Goal: Book appointment/travel/reservation

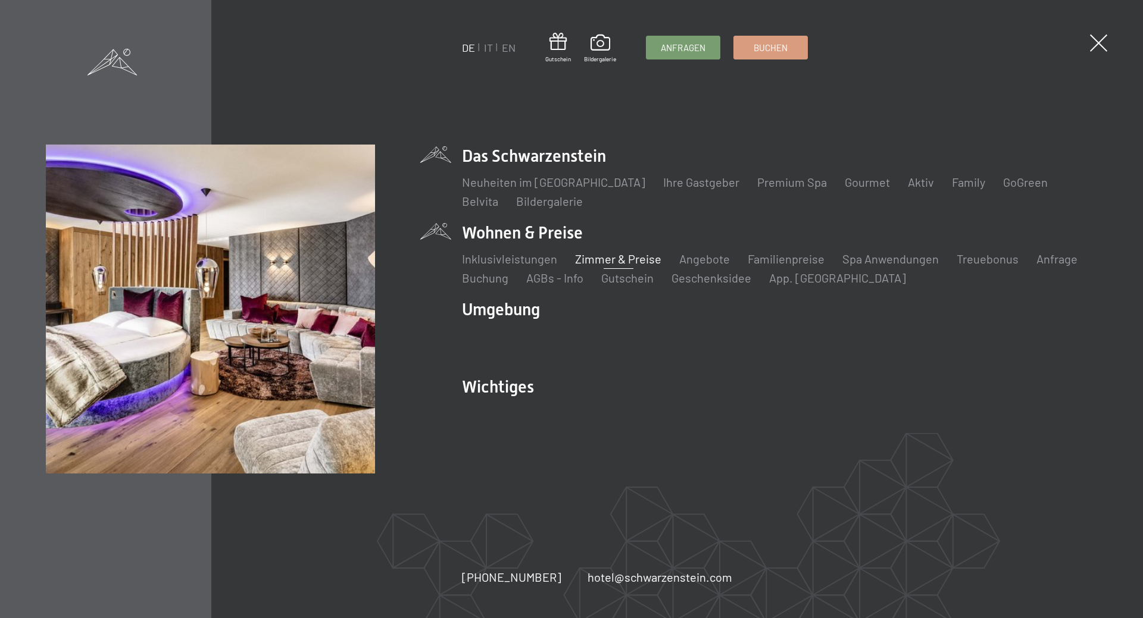
click at [624, 260] on link "Zimmer & Preise" at bounding box center [618, 259] width 86 height 14
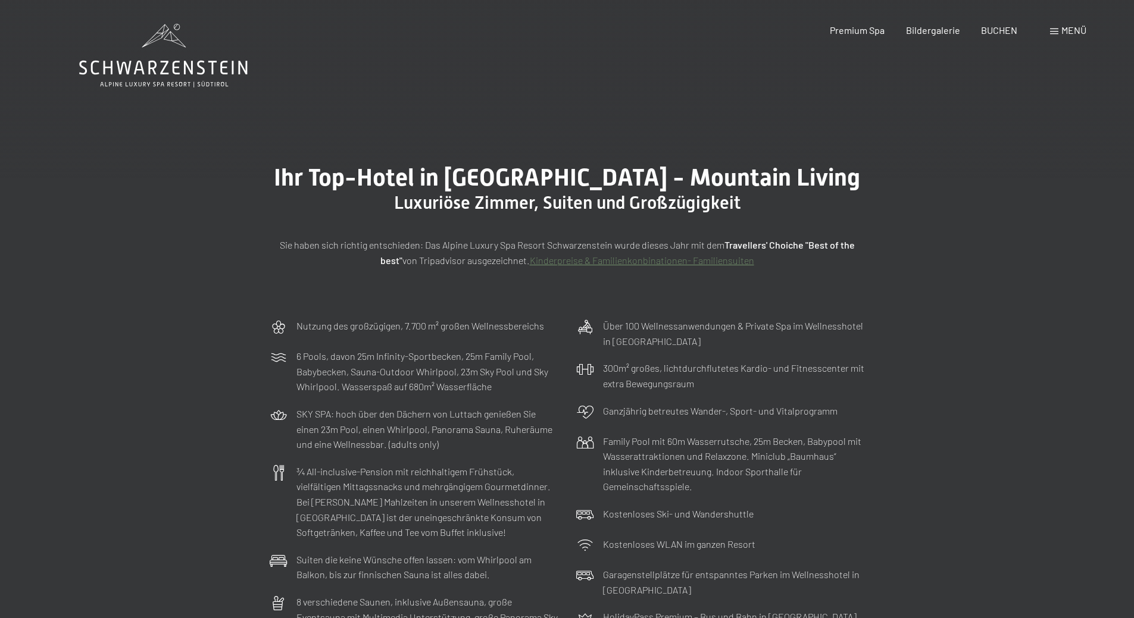
click at [1068, 31] on span "Menü" at bounding box center [1073, 29] width 25 height 11
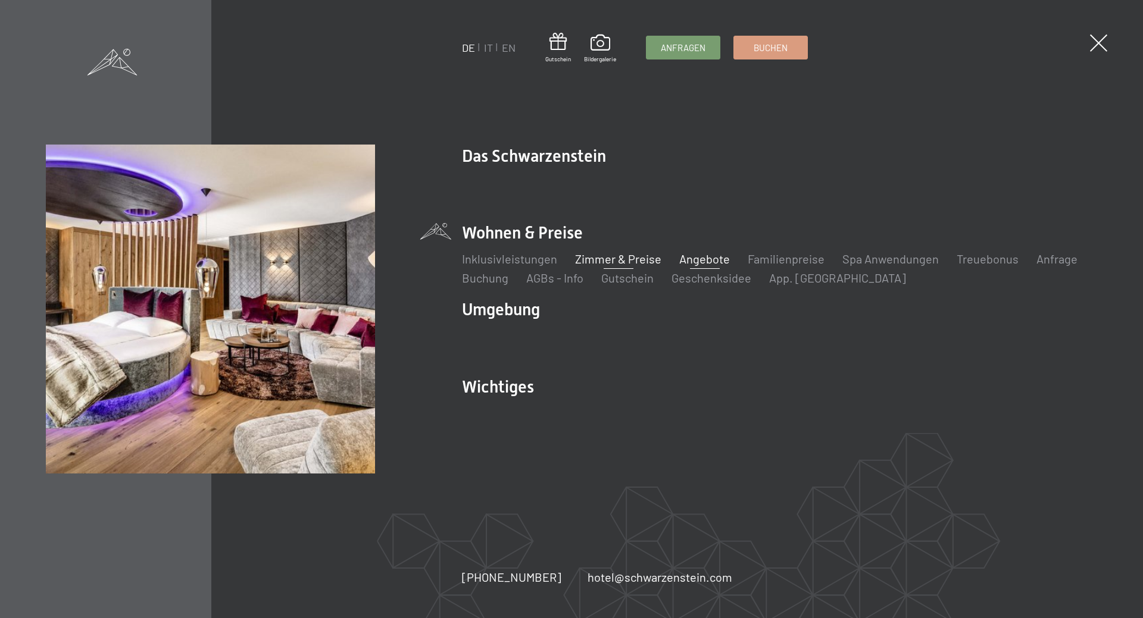
click at [701, 262] on link "Angebote" at bounding box center [704, 259] width 51 height 14
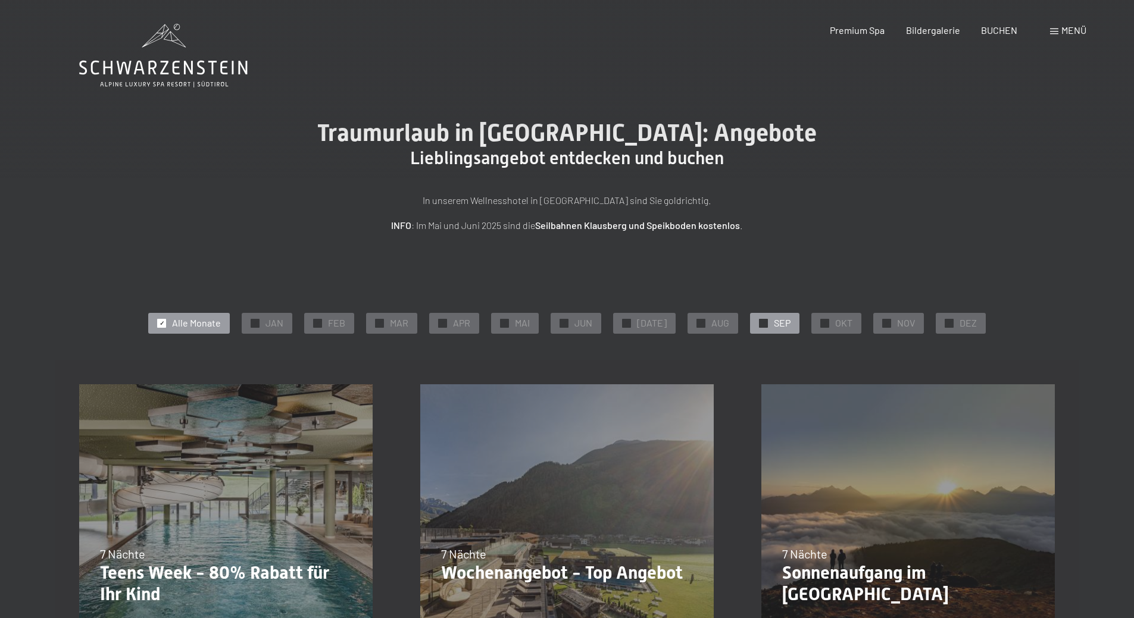
click at [774, 321] on span "SEP" at bounding box center [782, 323] width 17 height 13
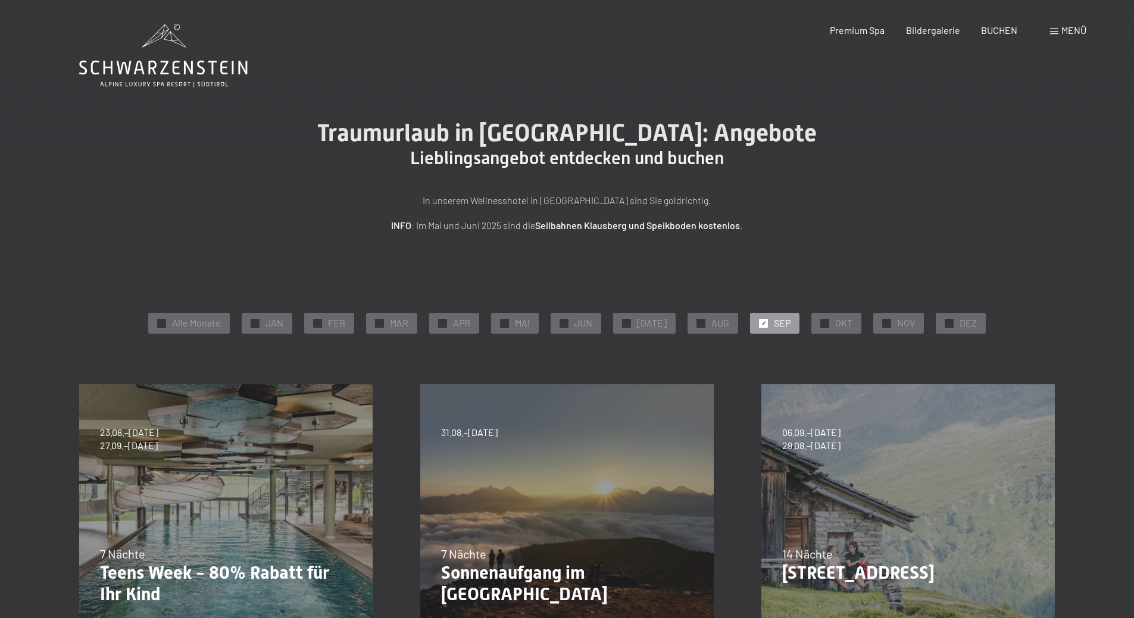
click at [1072, 32] on span "Menü" at bounding box center [1073, 29] width 25 height 11
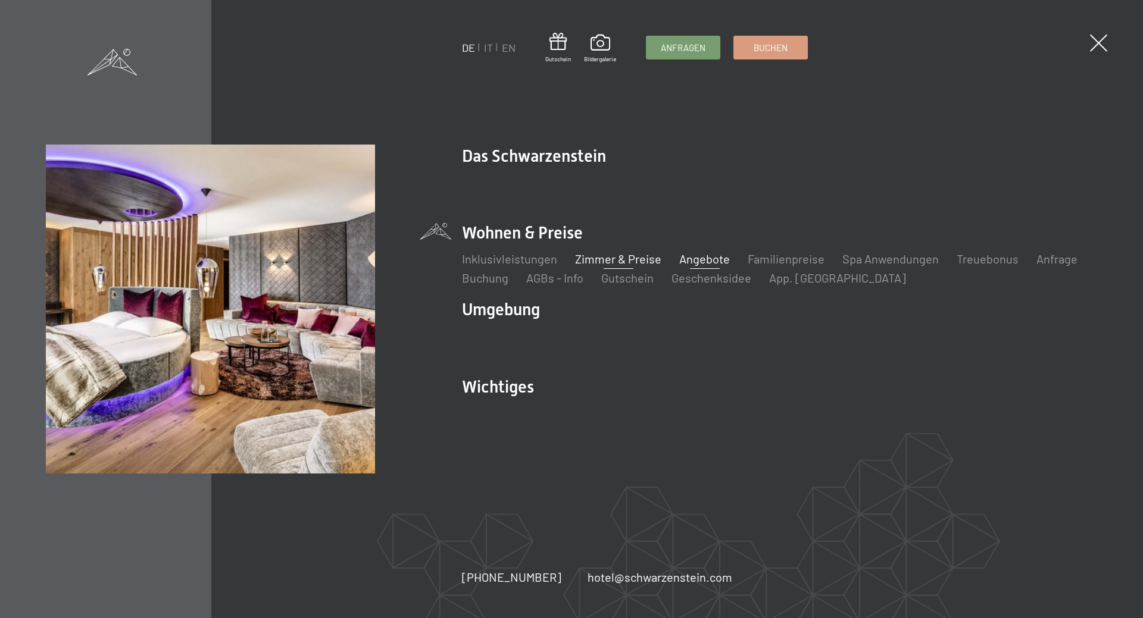
click at [646, 261] on link "Zimmer & Preise" at bounding box center [618, 259] width 86 height 14
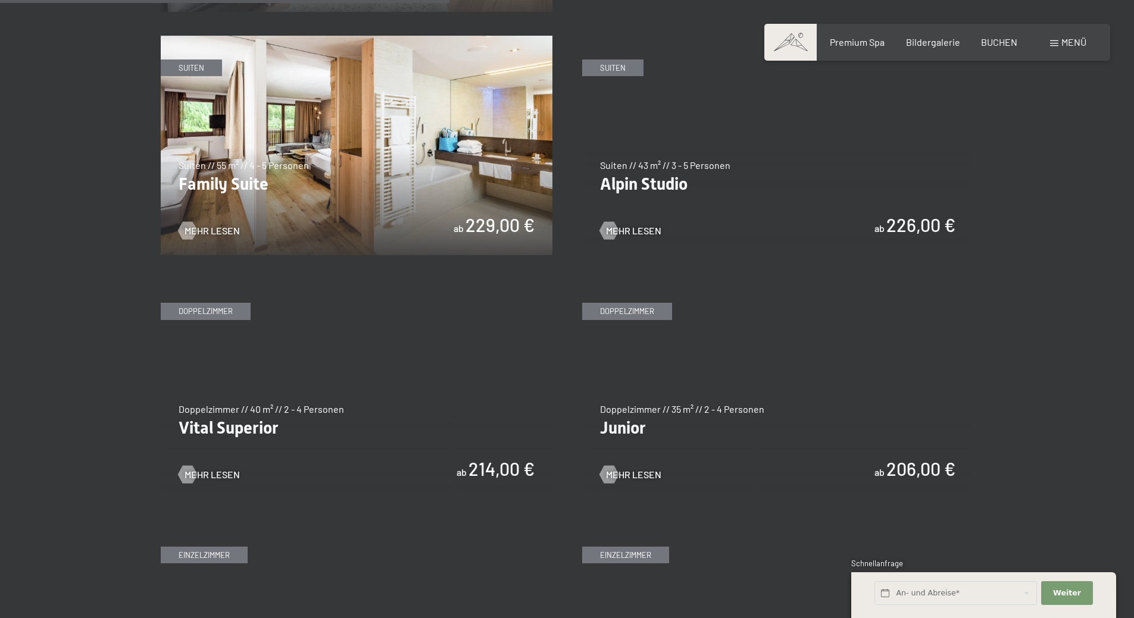
scroll to position [1428, 0]
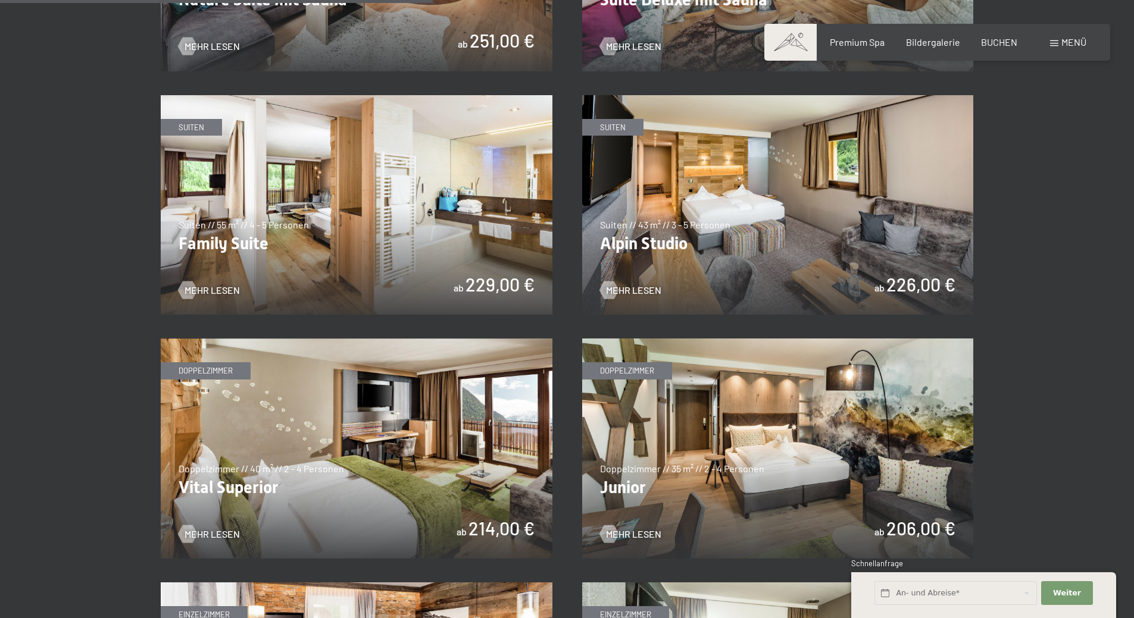
click at [348, 426] on img at bounding box center [357, 449] width 392 height 220
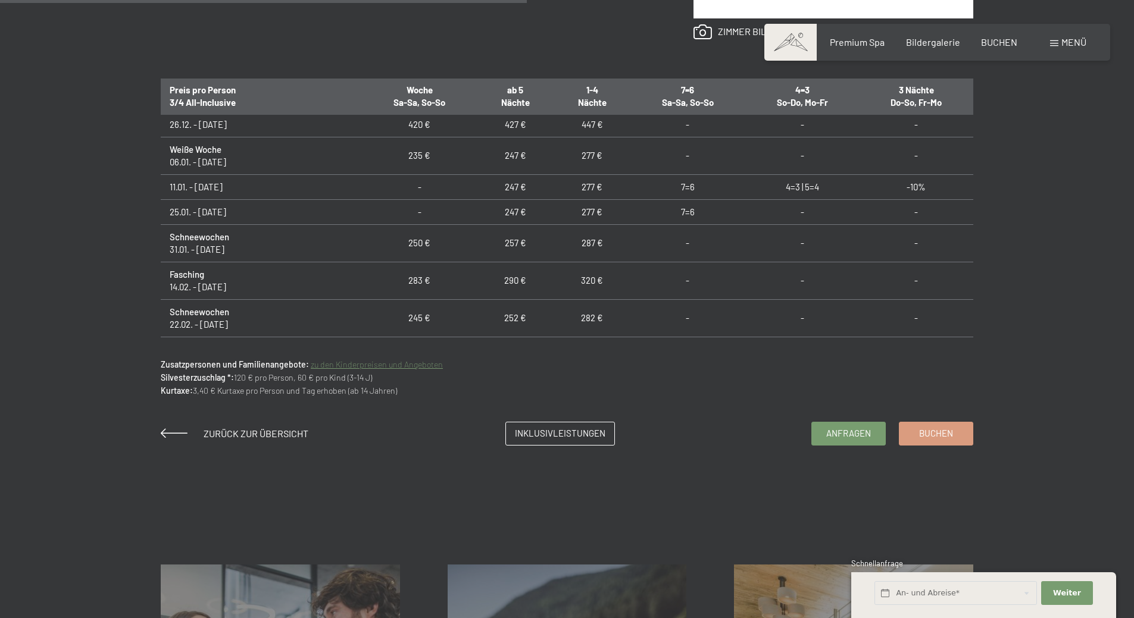
scroll to position [893, 0]
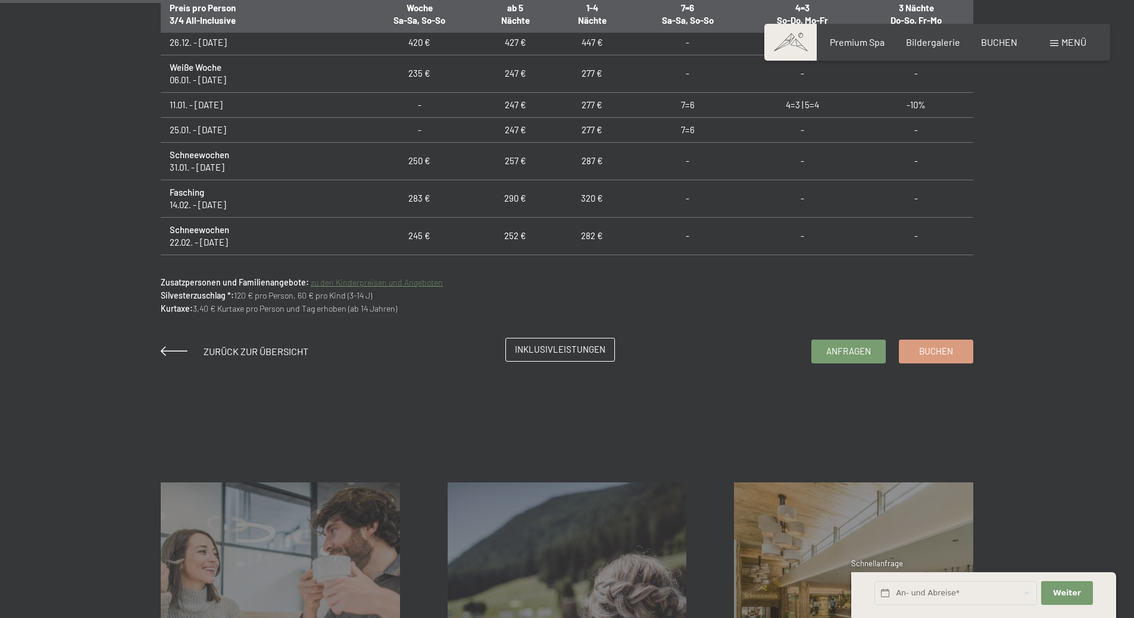
click at [544, 352] on span "Inklusivleistungen" at bounding box center [560, 349] width 90 height 12
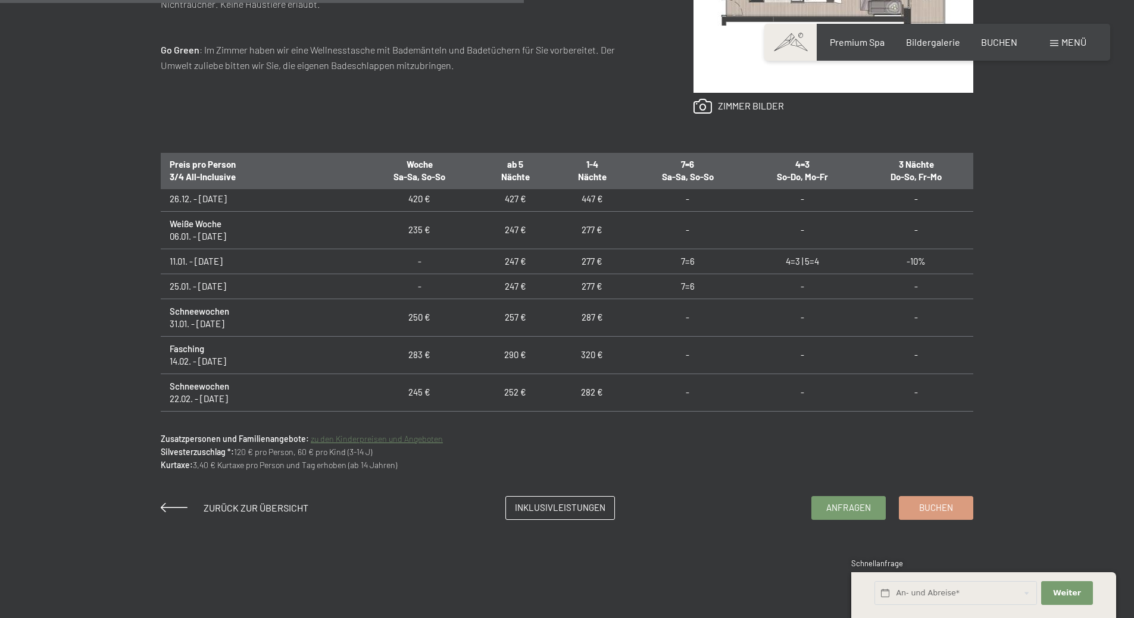
scroll to position [714, 0]
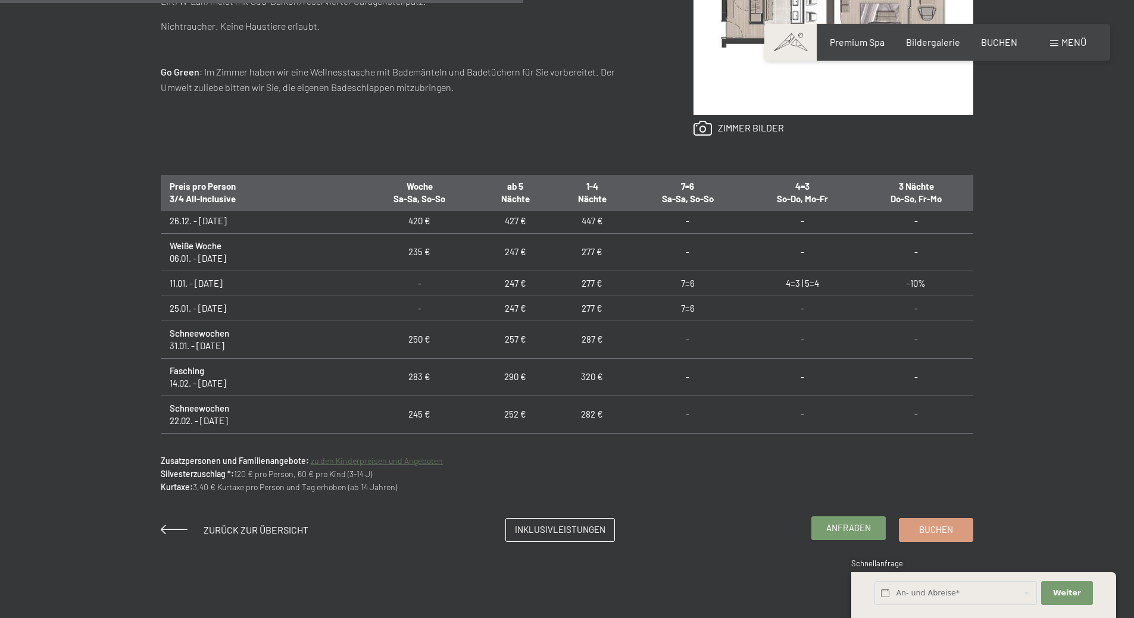
click at [845, 527] on span "Anfragen" at bounding box center [848, 528] width 45 height 12
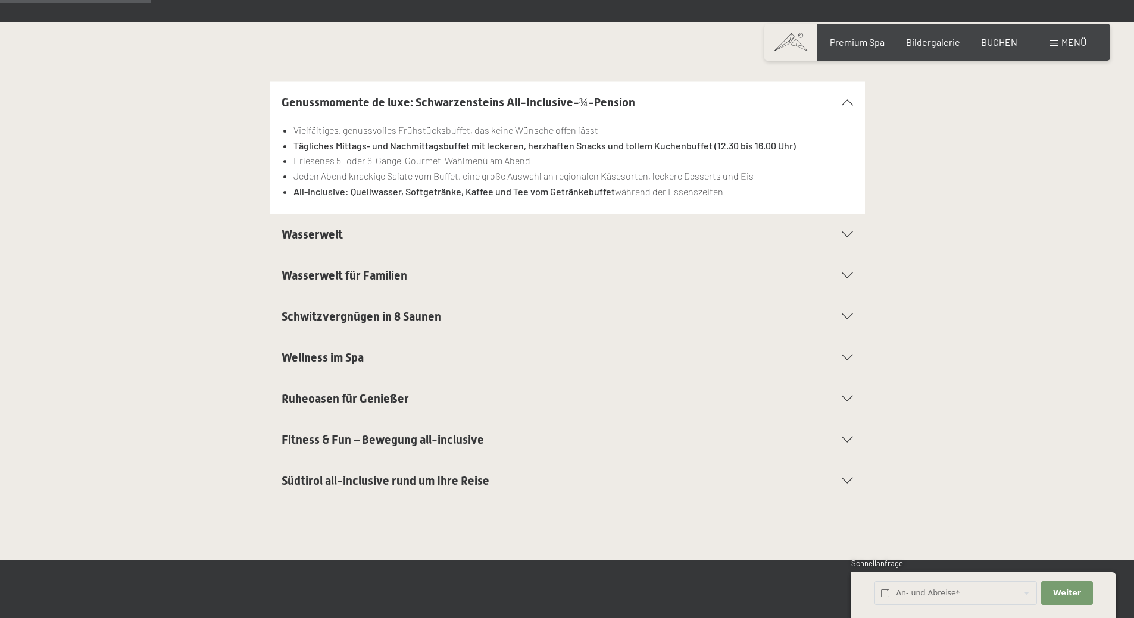
scroll to position [298, 0]
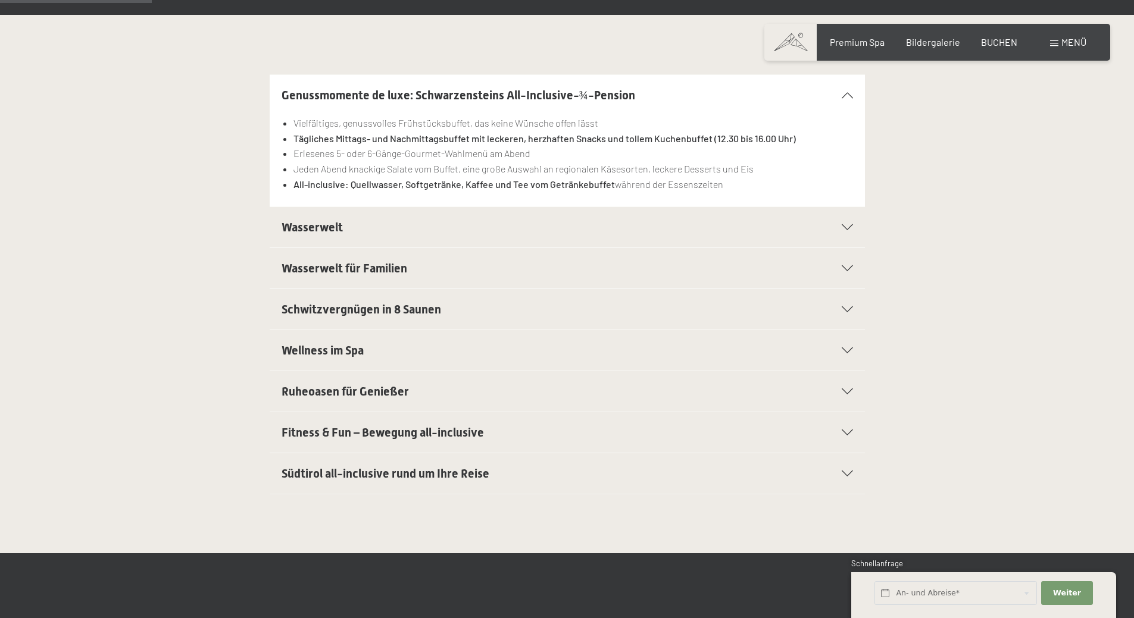
click at [524, 476] on h2 "Südtirol all-inclusive rund um Ihre Reise" at bounding box center [539, 473] width 514 height 17
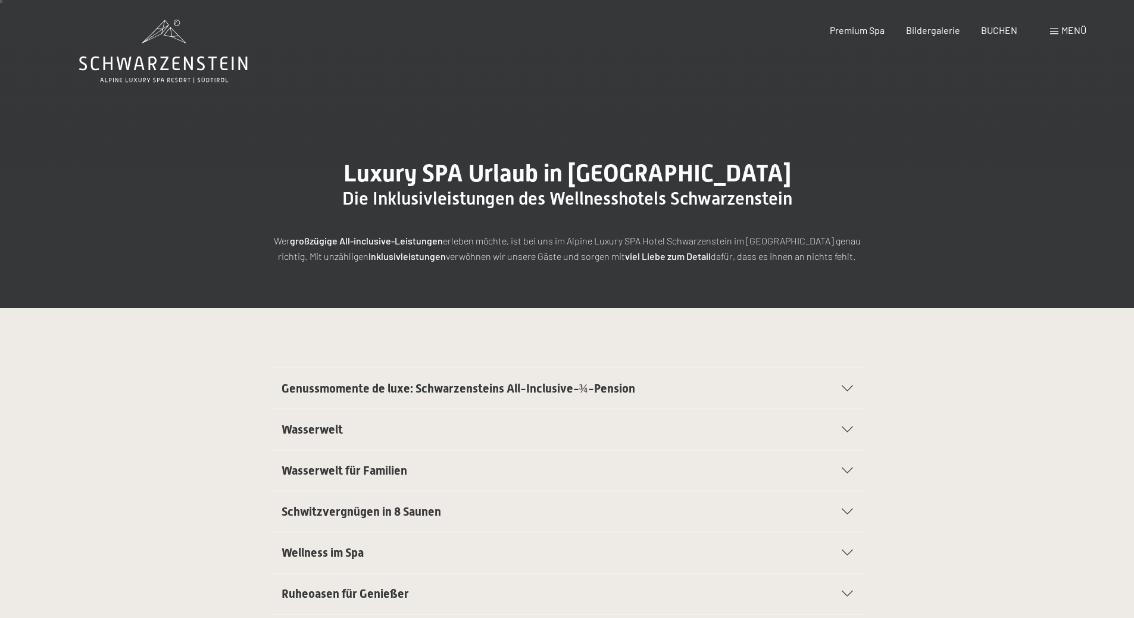
scroll to position [0, 0]
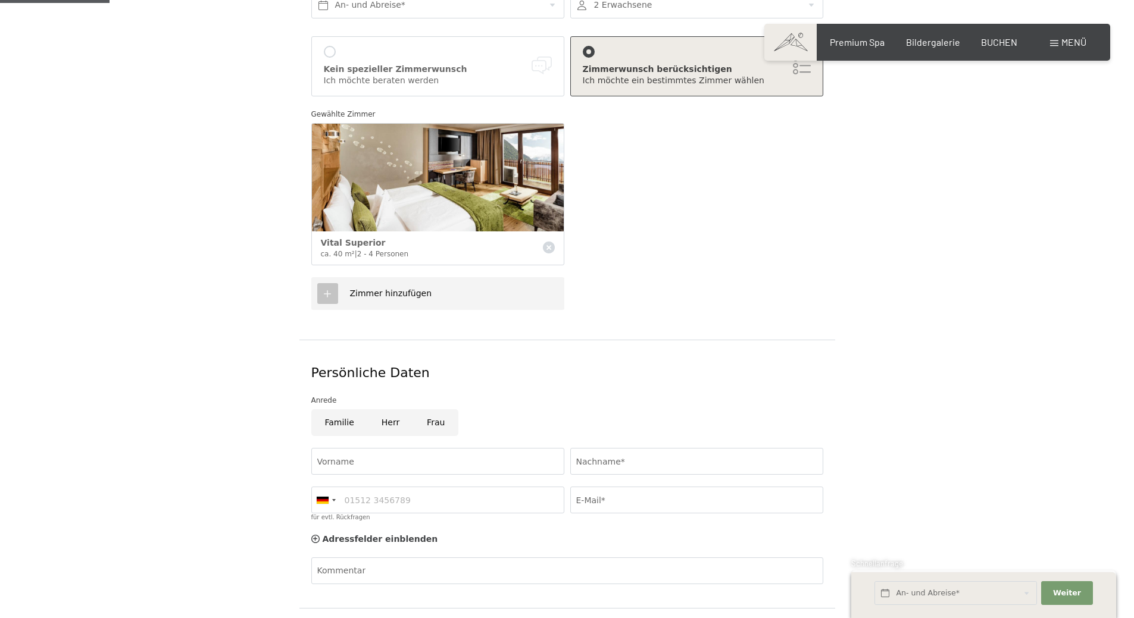
scroll to position [119, 0]
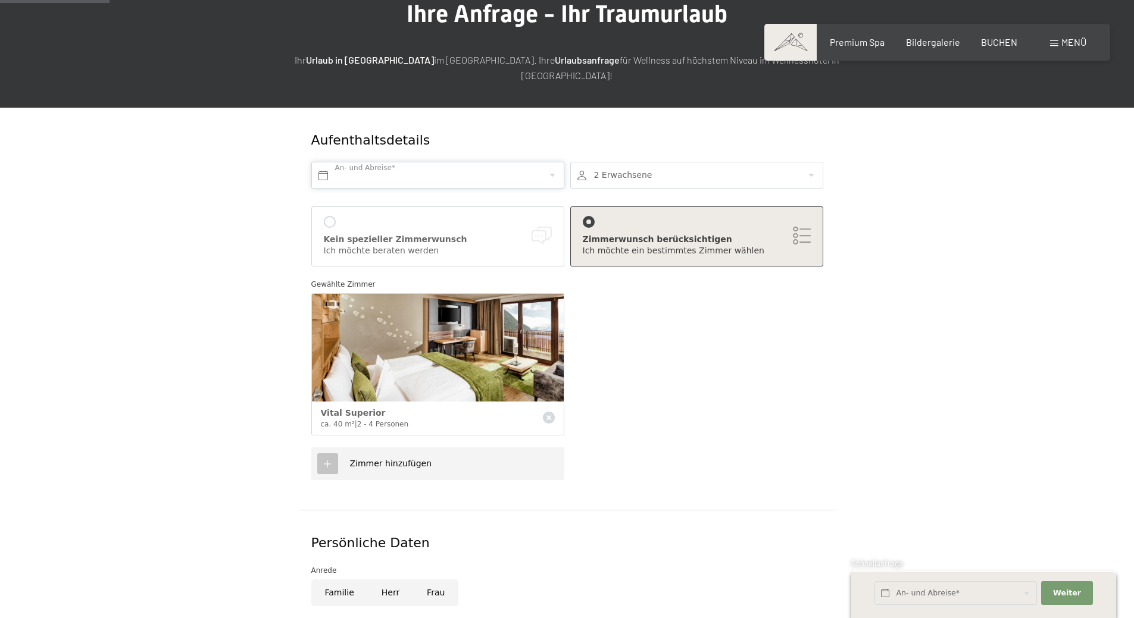
click at [544, 162] on input "text" at bounding box center [437, 175] width 253 height 27
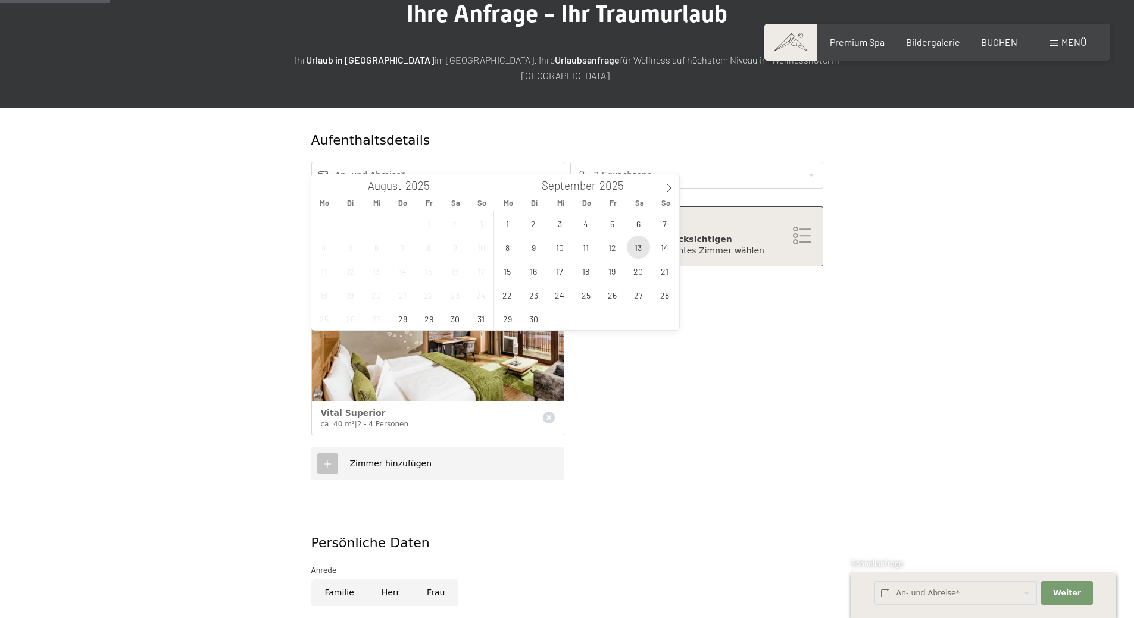
click at [643, 251] on span "13" at bounding box center [638, 247] width 23 height 23
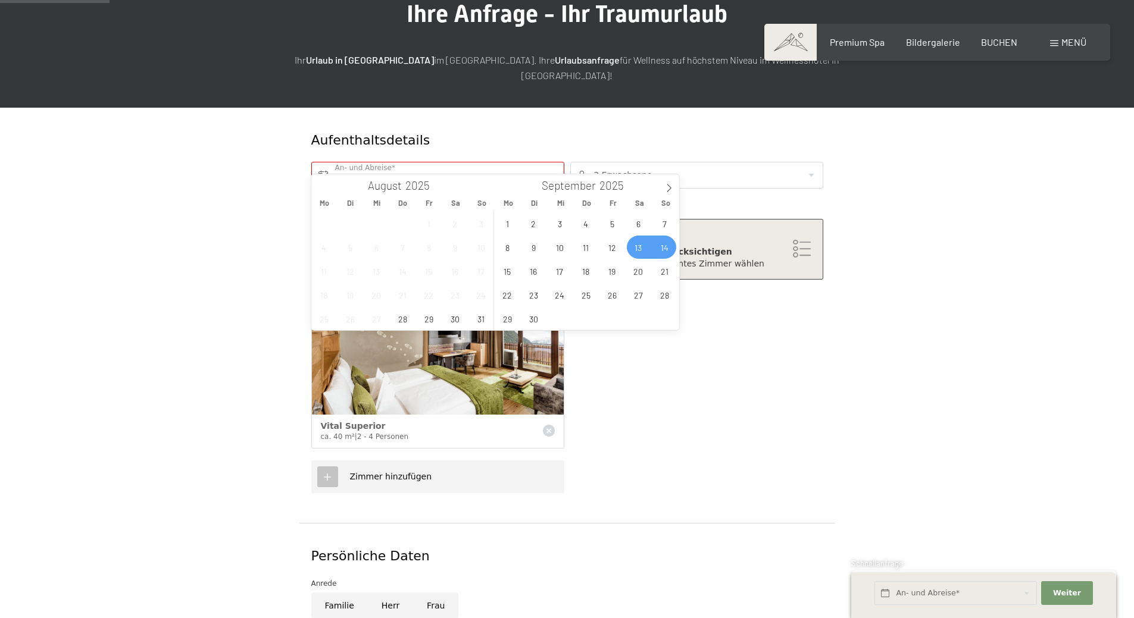
click at [666, 248] on span "14" at bounding box center [664, 247] width 23 height 23
type input "[DATE] - So. [DATE]"
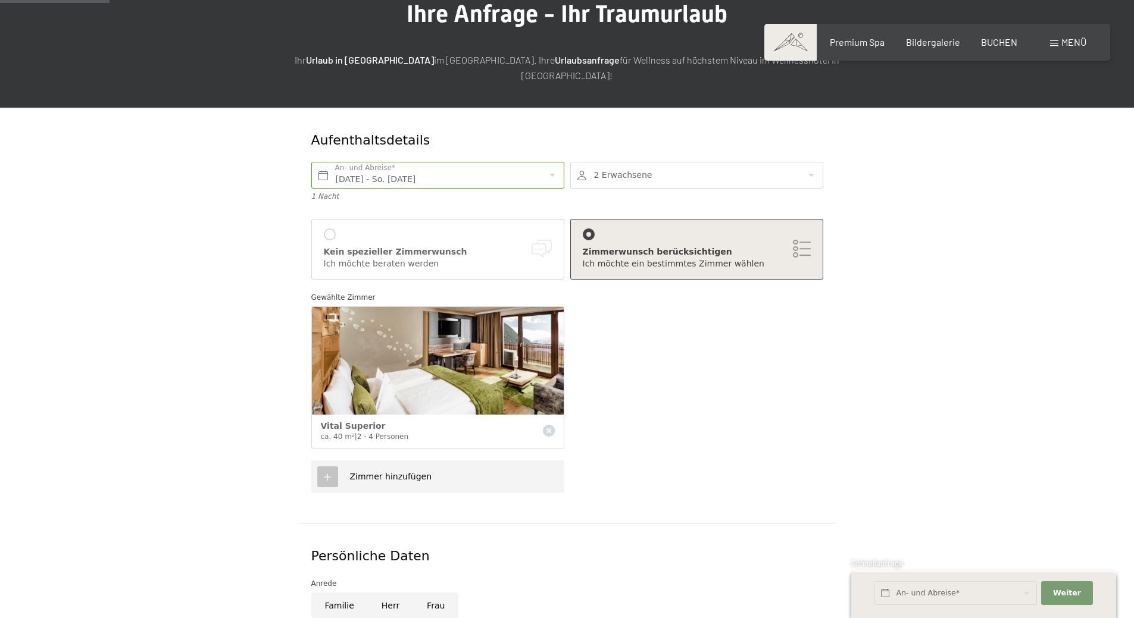
click at [691, 332] on div "Gewählte [PERSON_NAME] Vital Superior ca. 40 m² | 2 - 4 Personen" at bounding box center [567, 374] width 518 height 176
click at [632, 162] on div at bounding box center [696, 175] width 253 height 27
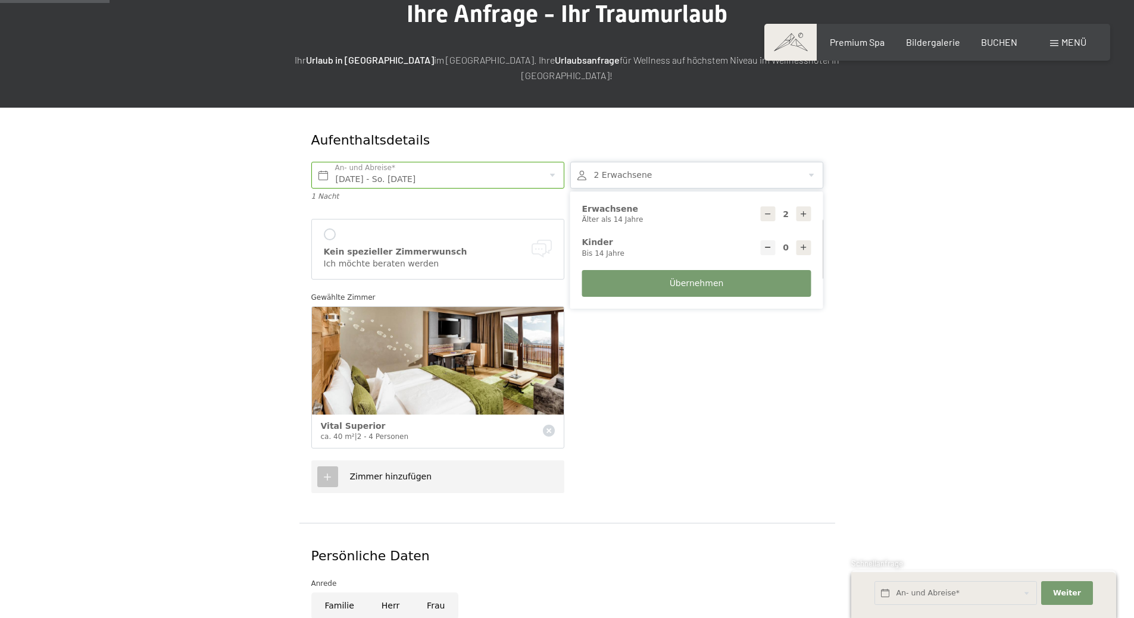
click at [867, 197] on form "Aufenthaltsdetails [DATE] - So. [DATE] An- und Abreise* 1 Nacht 2 Erwachsene 2 …" at bounding box center [567, 510] width 812 height 805
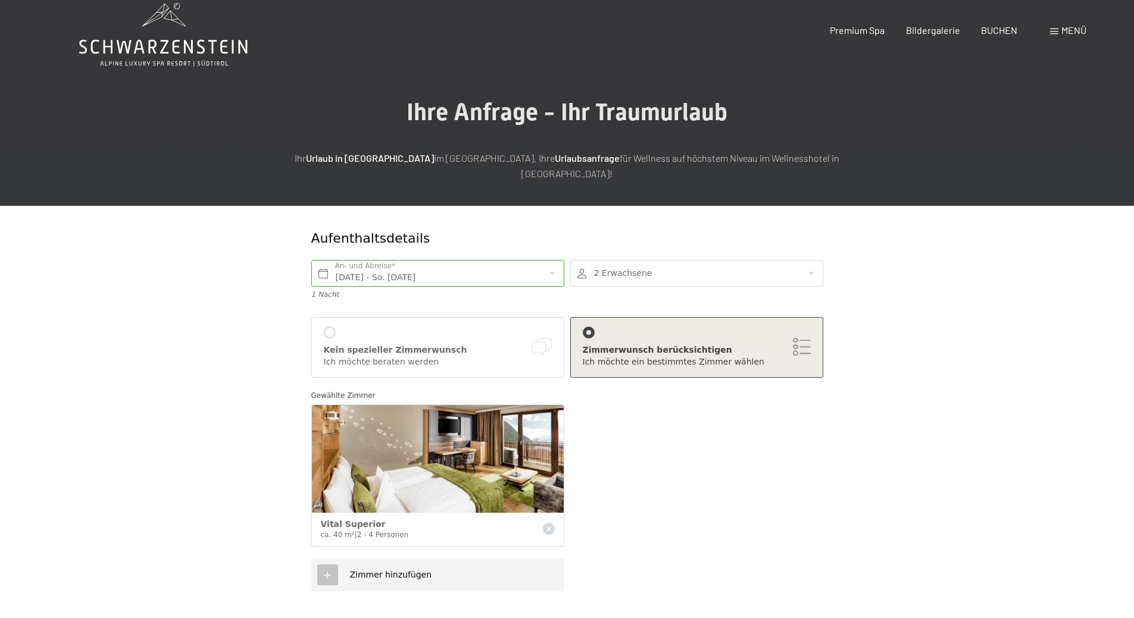
scroll to position [0, 0]
